Goal: Check status: Check status

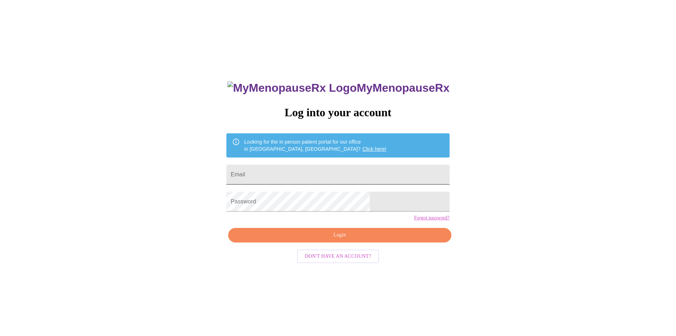
click at [286, 171] on input "Email" at bounding box center [338, 174] width 223 height 20
type input "[EMAIL_ADDRESS][DOMAIN_NAME]"
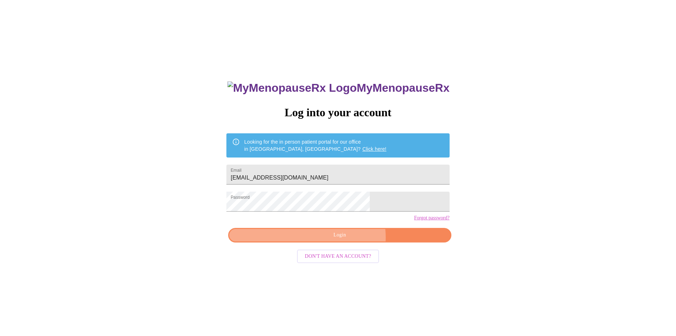
click at [347, 239] on span "Login" at bounding box center [339, 234] width 207 height 9
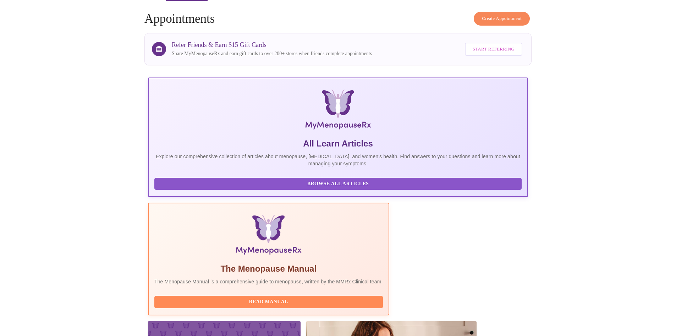
scroll to position [53, 0]
